Goal: Find specific page/section: Find specific page/section

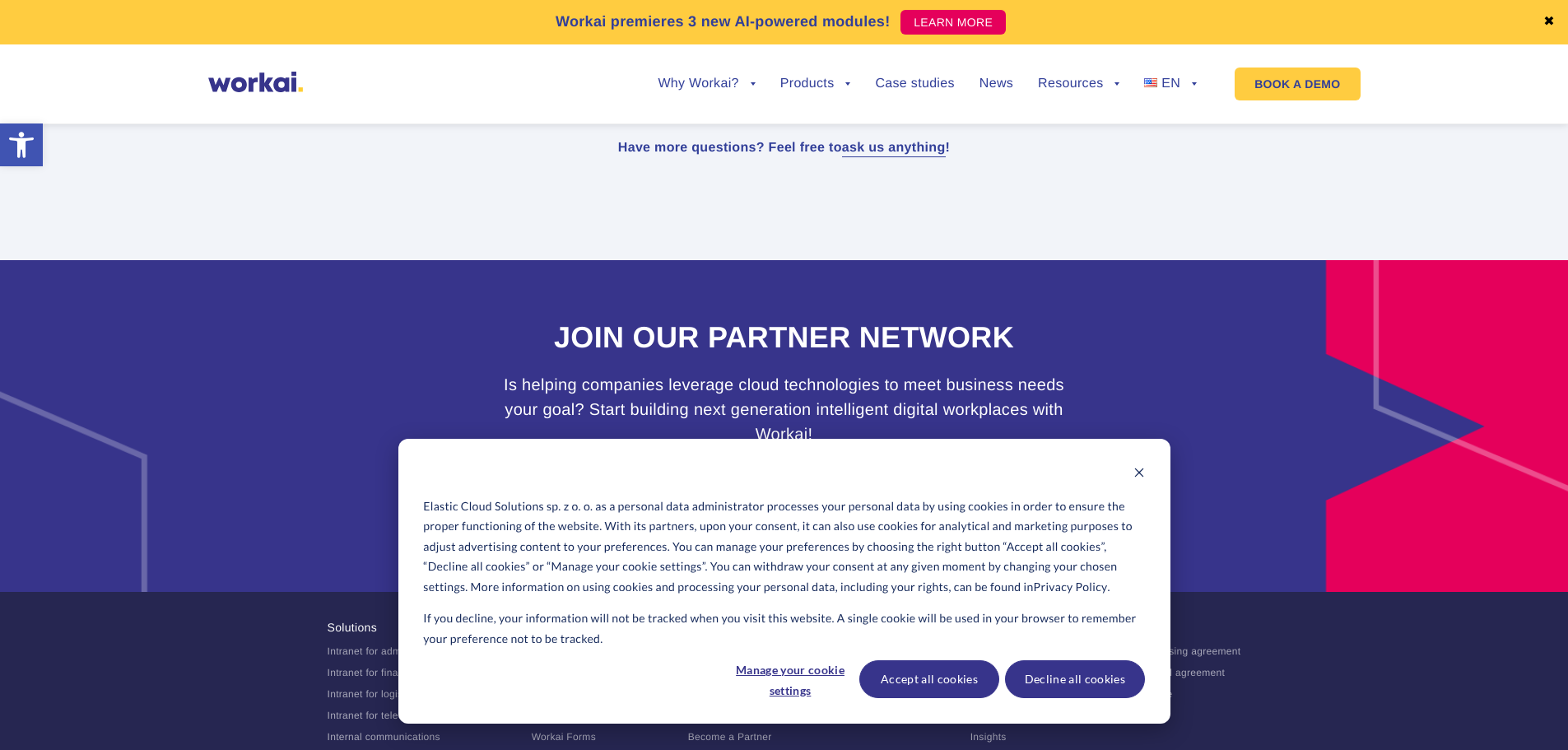
scroll to position [10235, 0]
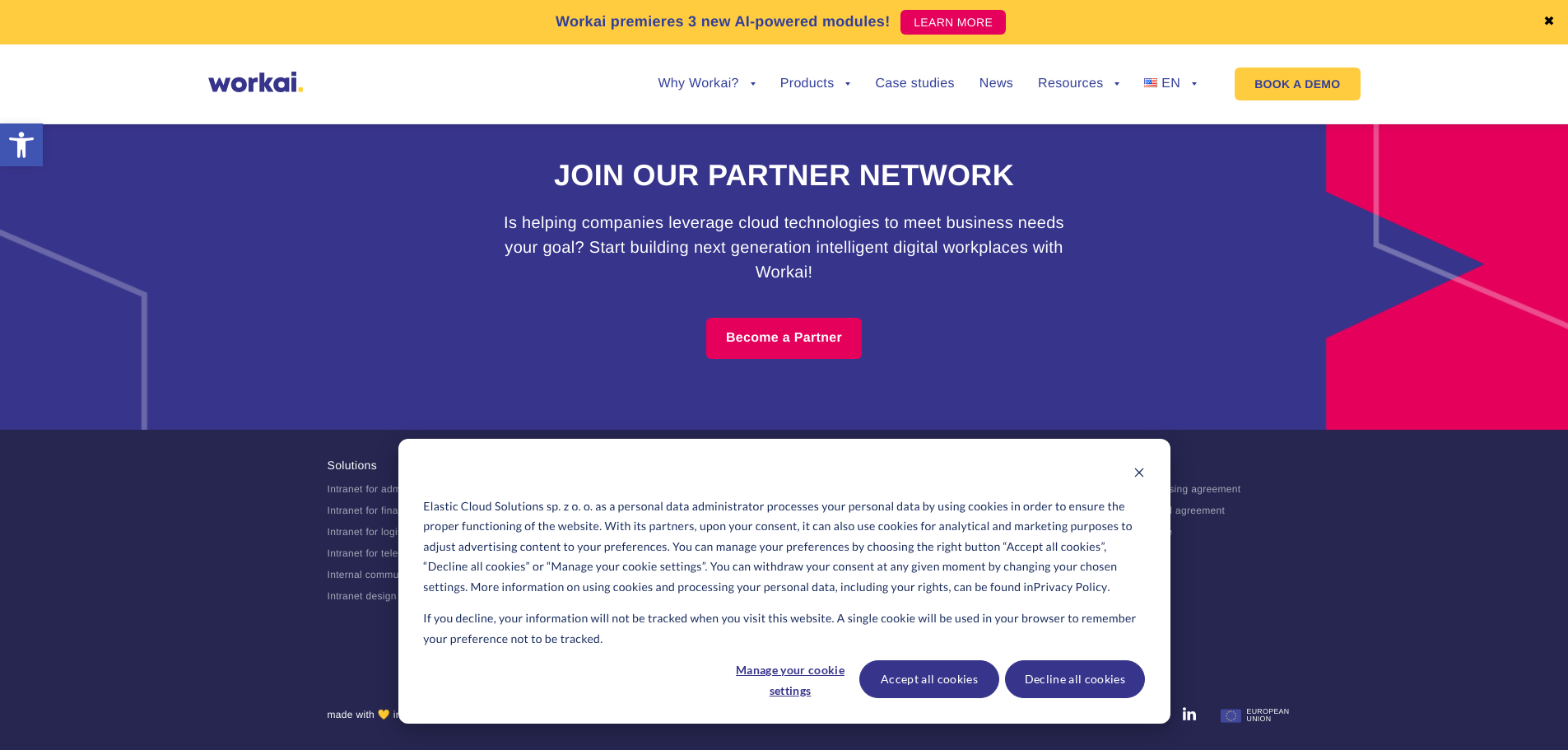
click at [713, 554] on link "Our Partners" at bounding box center [718, 554] width 60 height 12
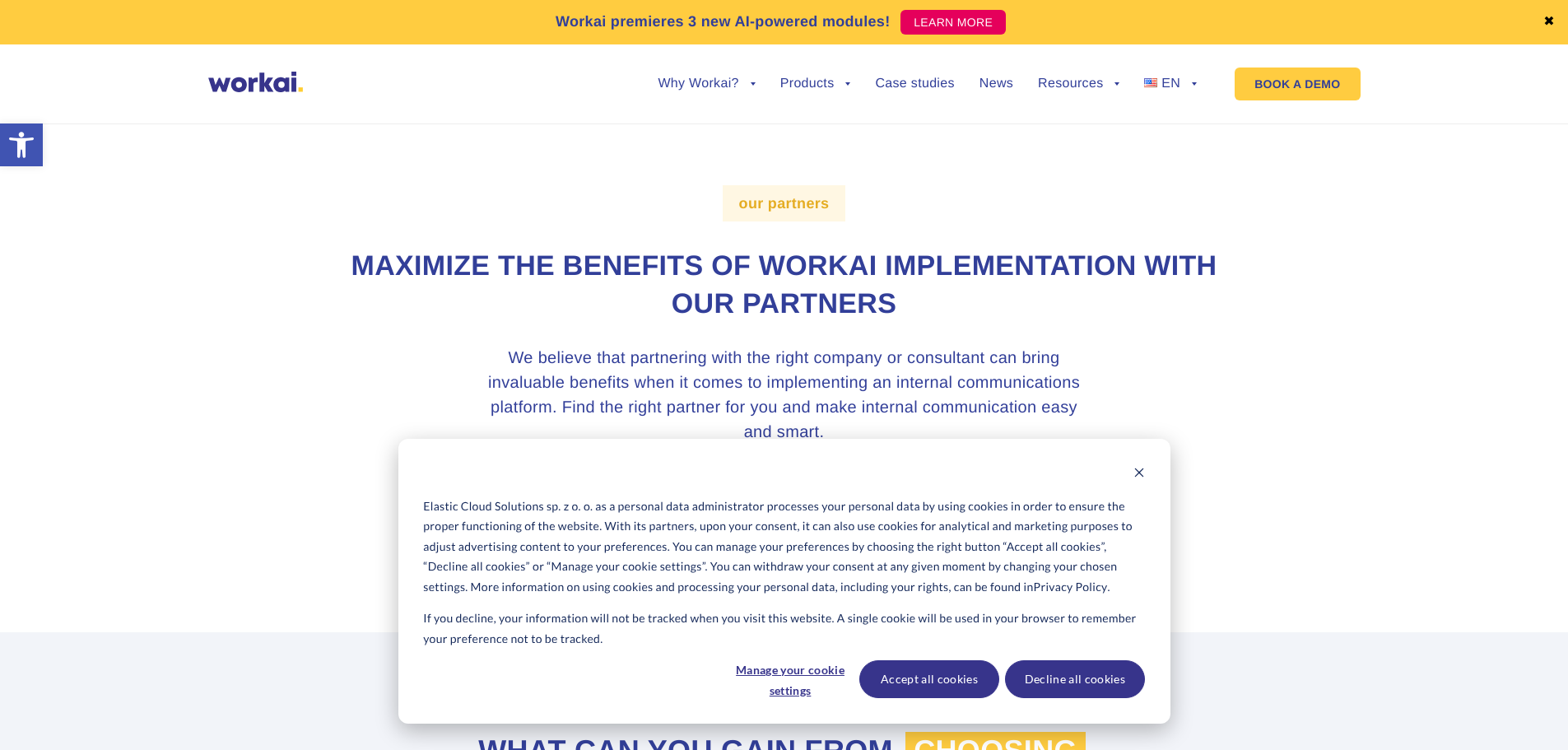
click at [686, 500] on link "Browse partners" at bounding box center [696, 492] width 147 height 41
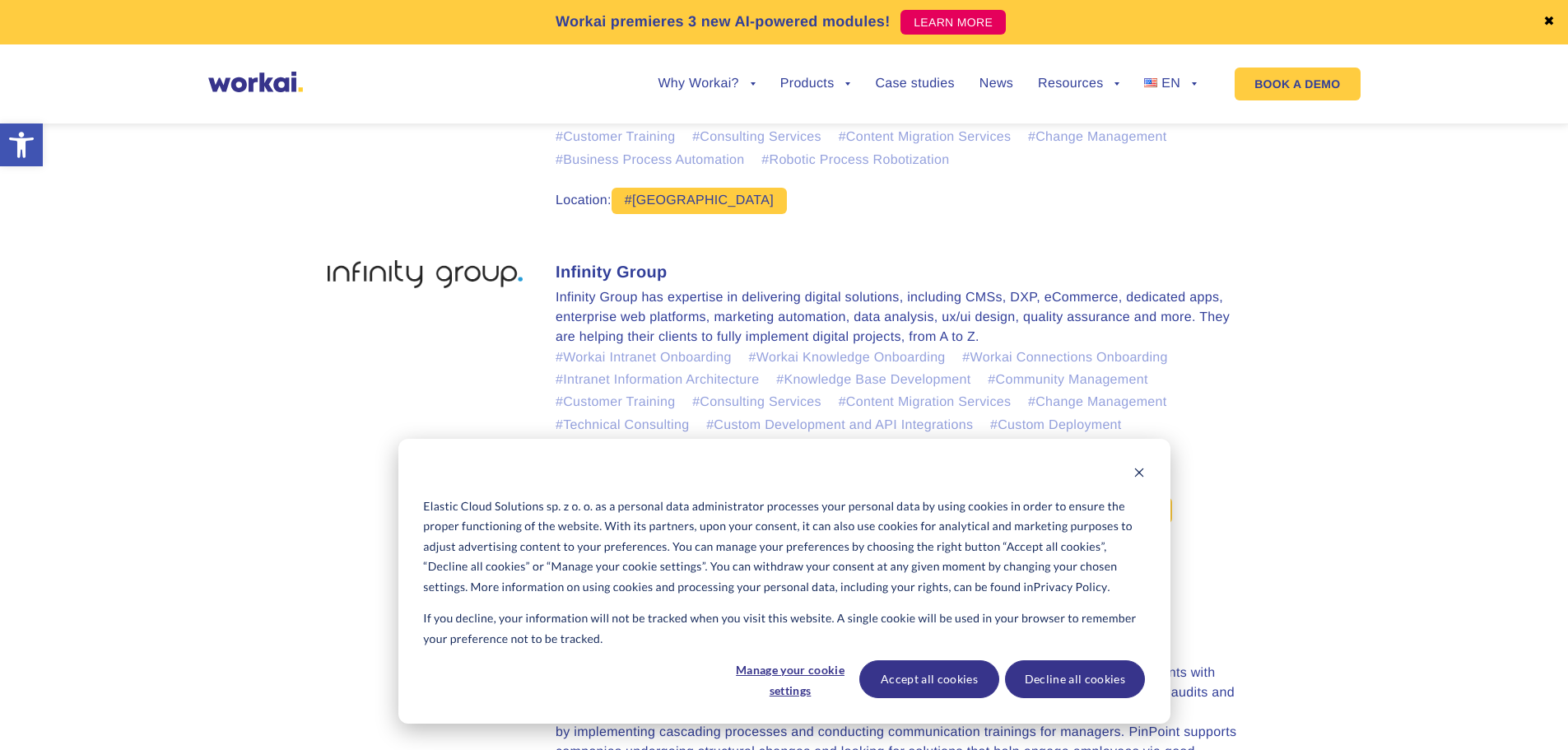
scroll to position [1930, 0]
